Goal: Information Seeking & Learning: Learn about a topic

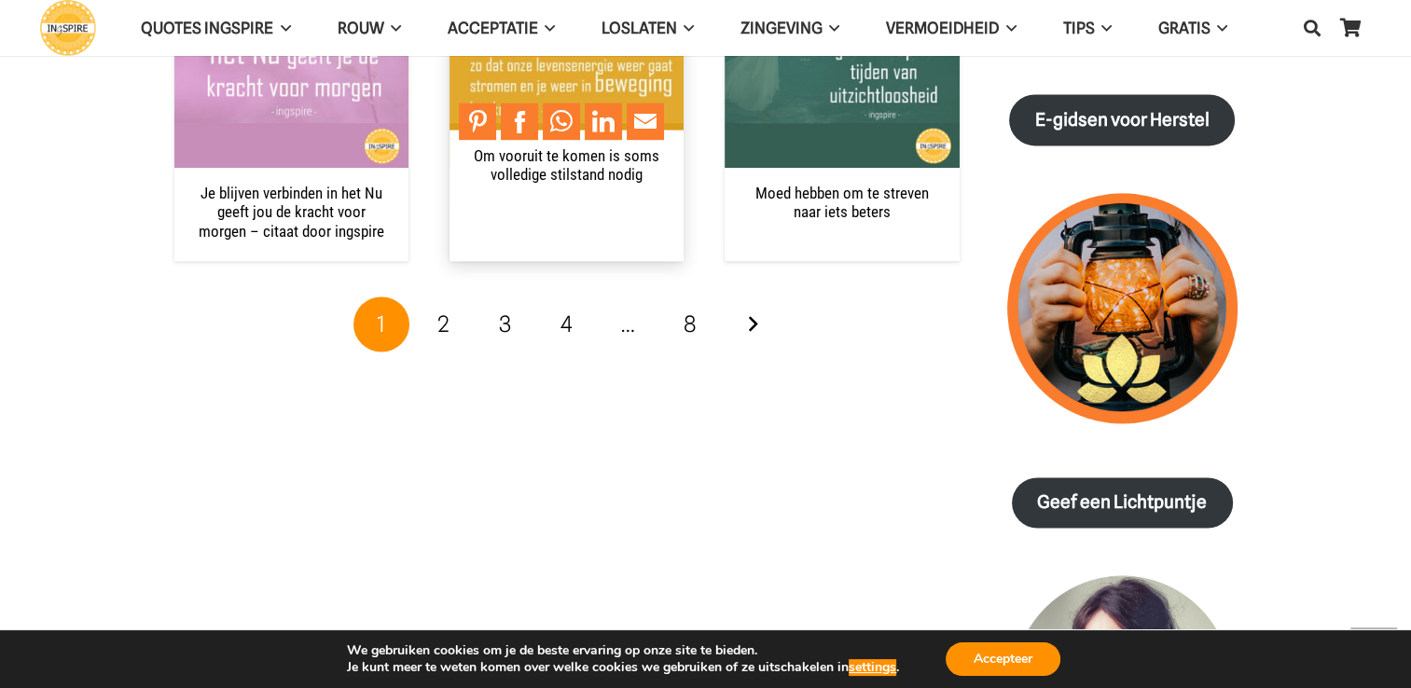
scroll to position [2705, 0]
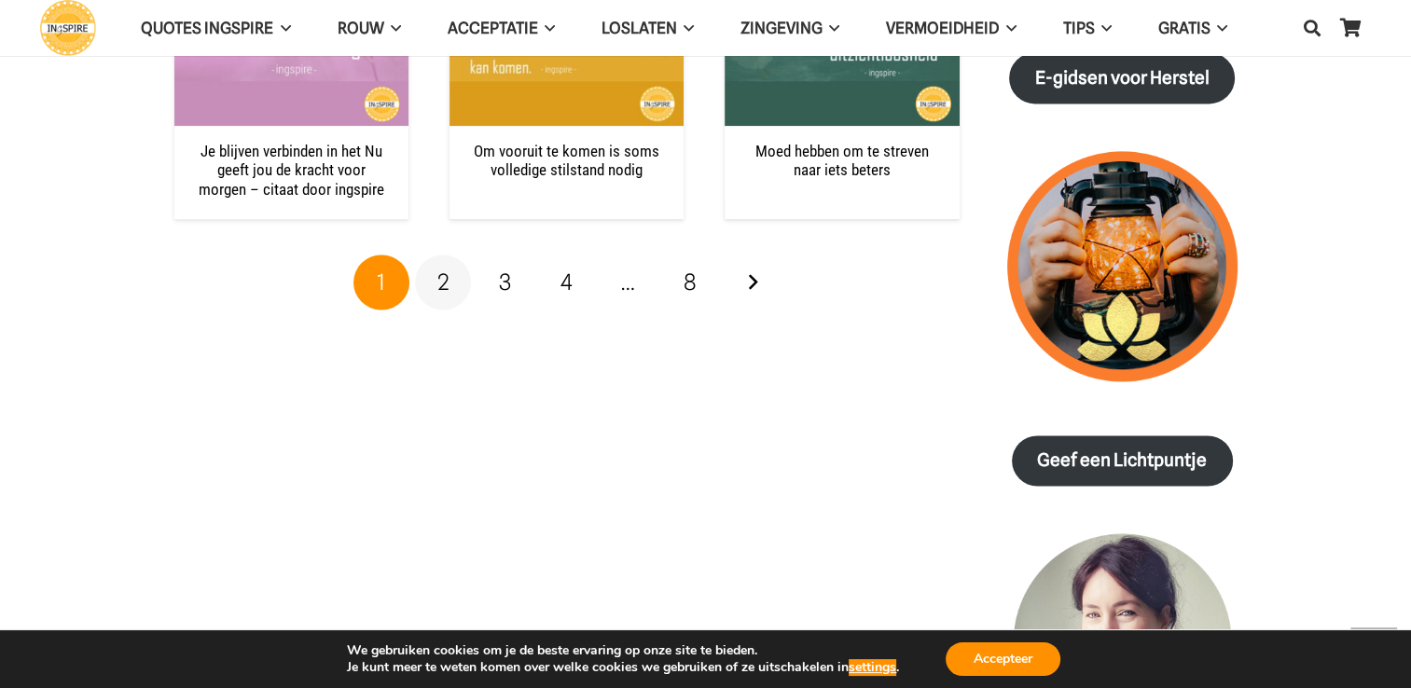
click at [456, 257] on link "2" at bounding box center [443, 283] width 56 height 56
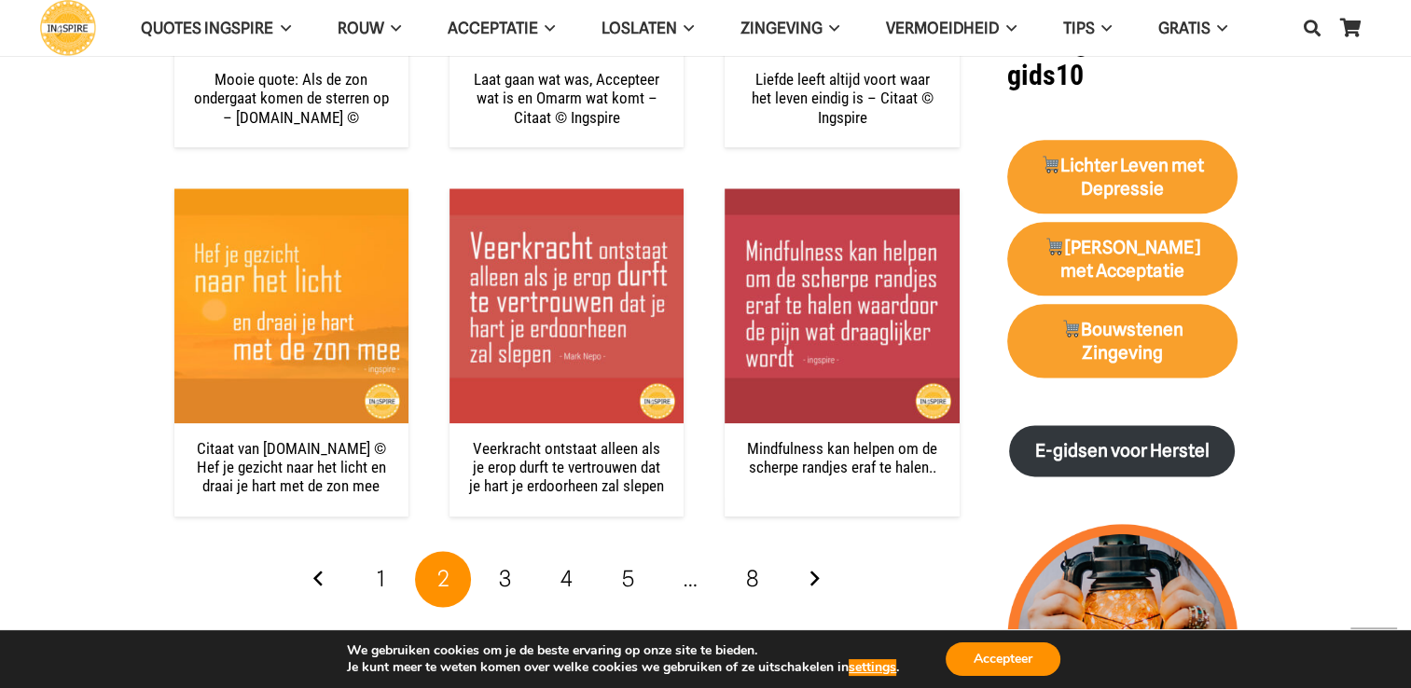
scroll to position [2519, 0]
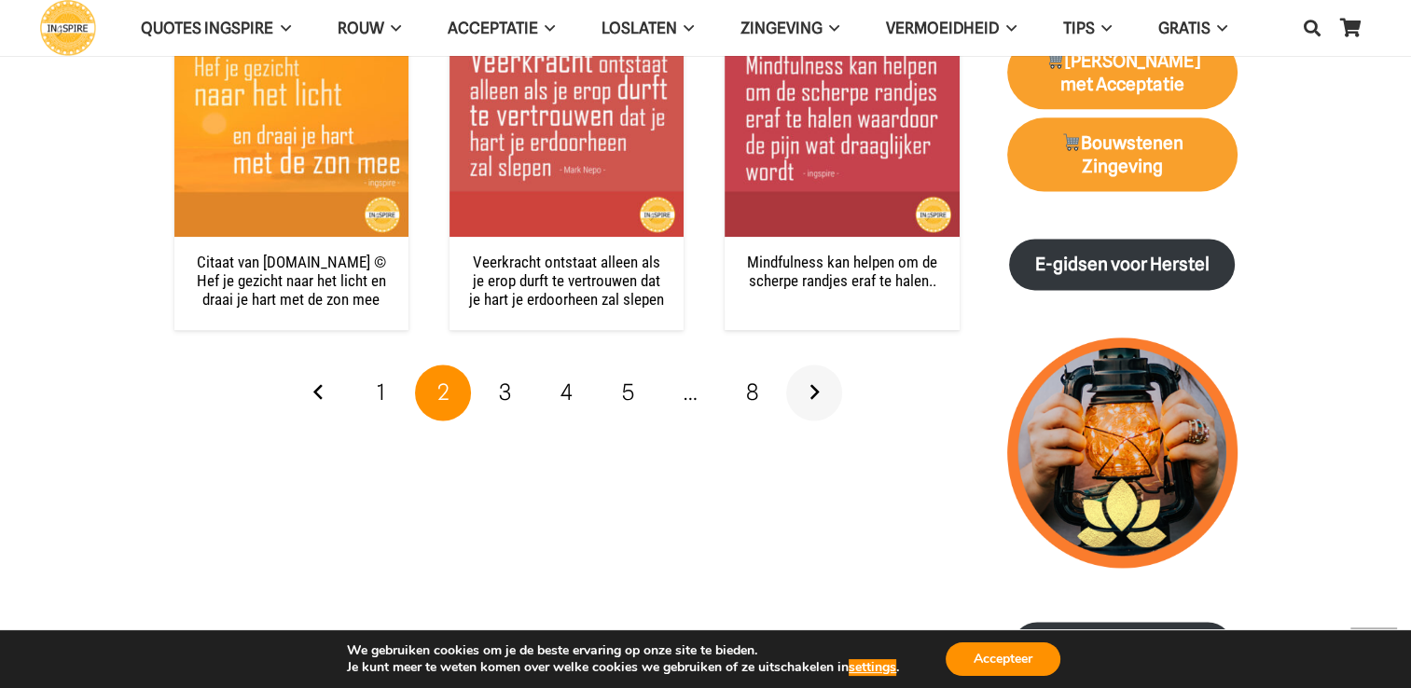
click at [815, 398] on link "Volgende" at bounding box center [814, 393] width 56 height 56
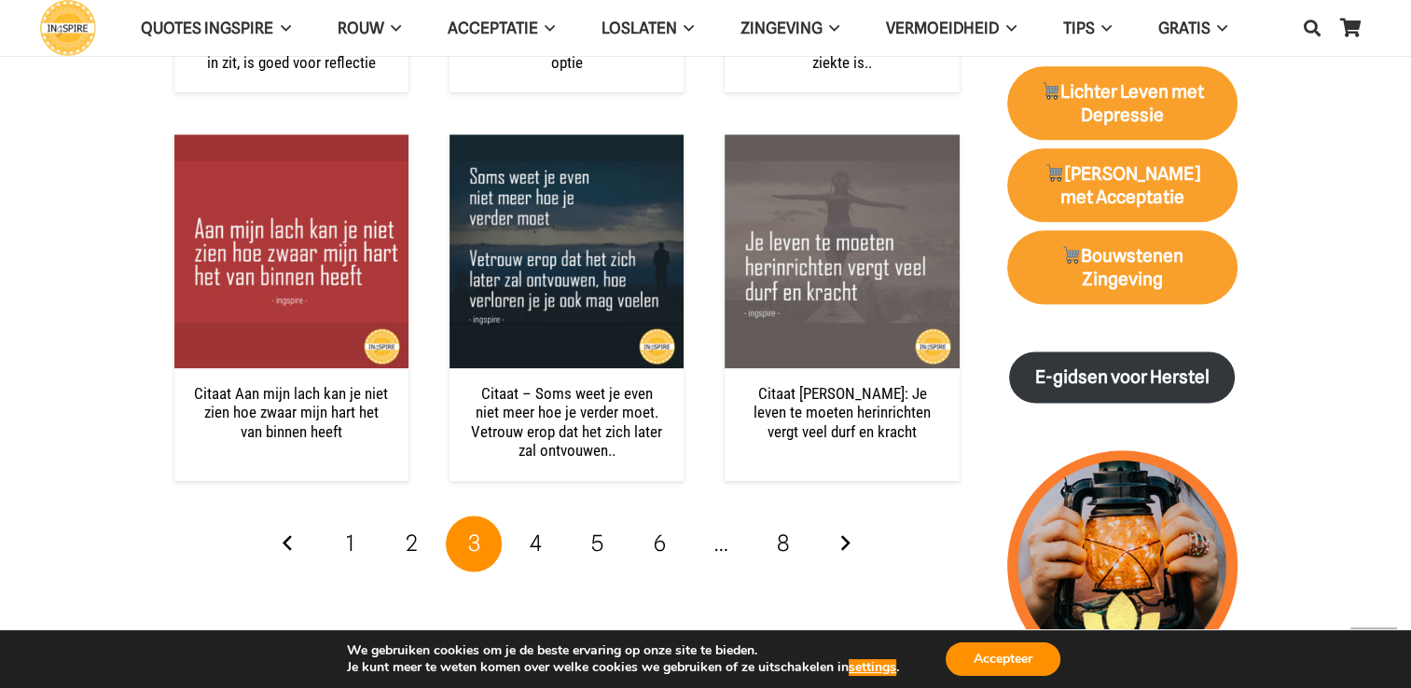
scroll to position [2425, 0]
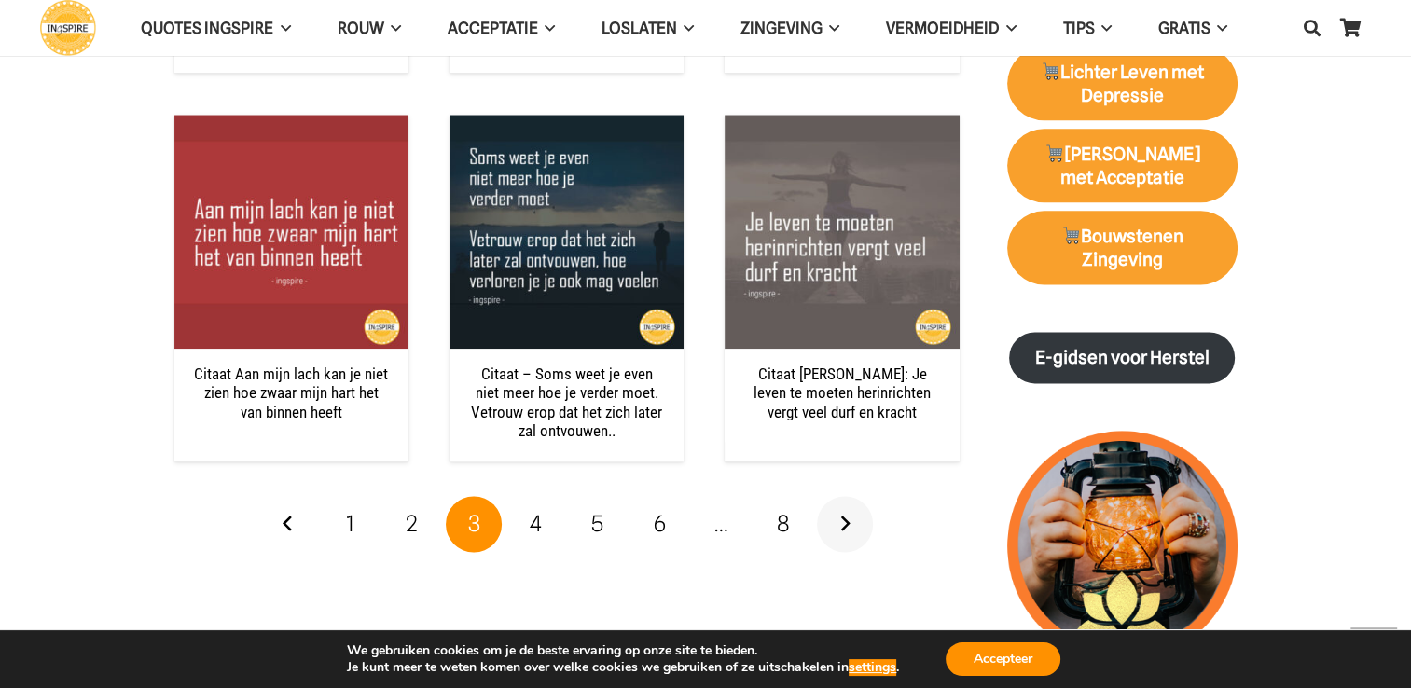
click at [844, 516] on link "Volgende" at bounding box center [845, 524] width 56 height 56
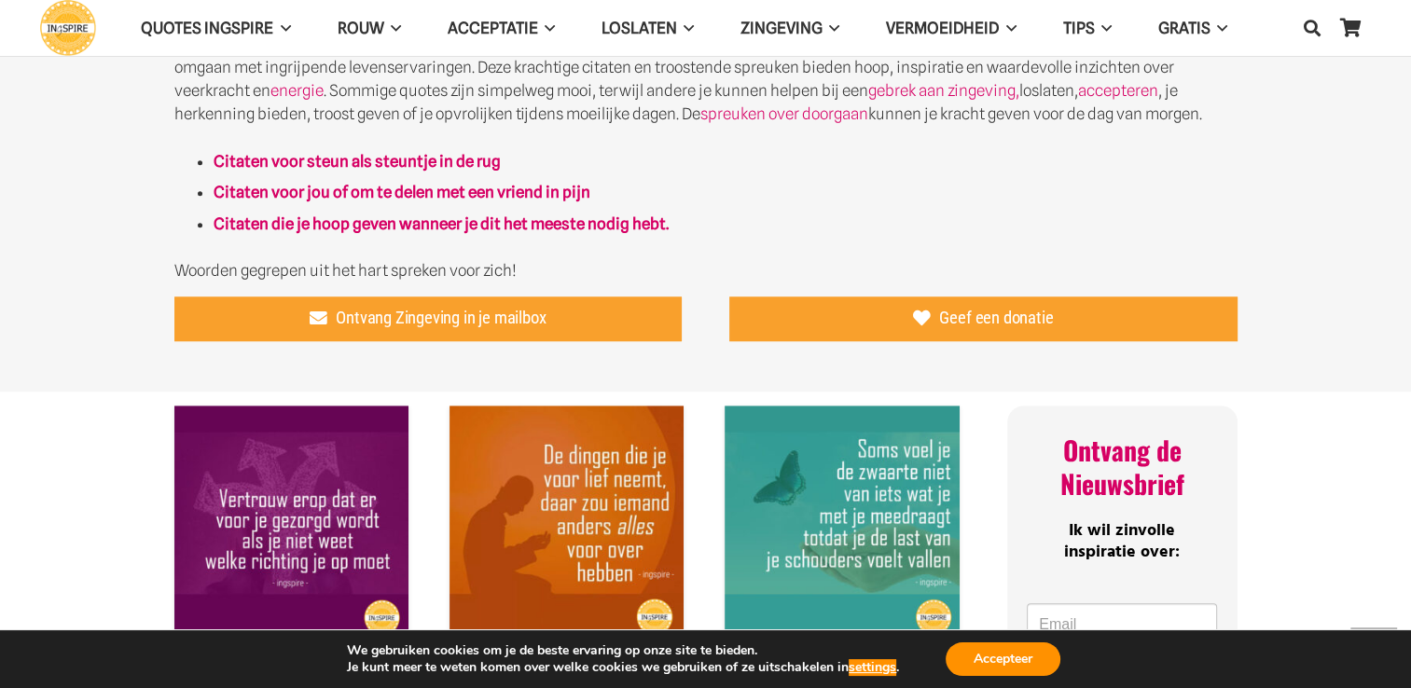
scroll to position [1119, 0]
